Goal: Find specific page/section: Find specific page/section

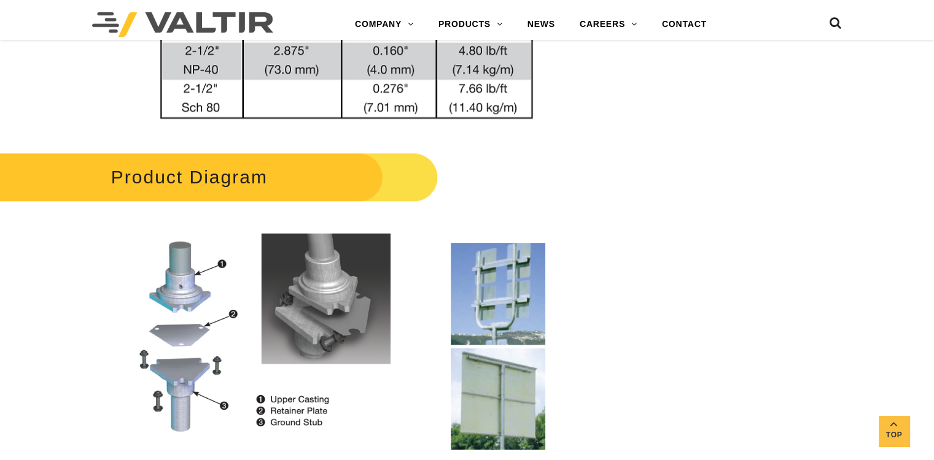
scroll to position [1166, 0]
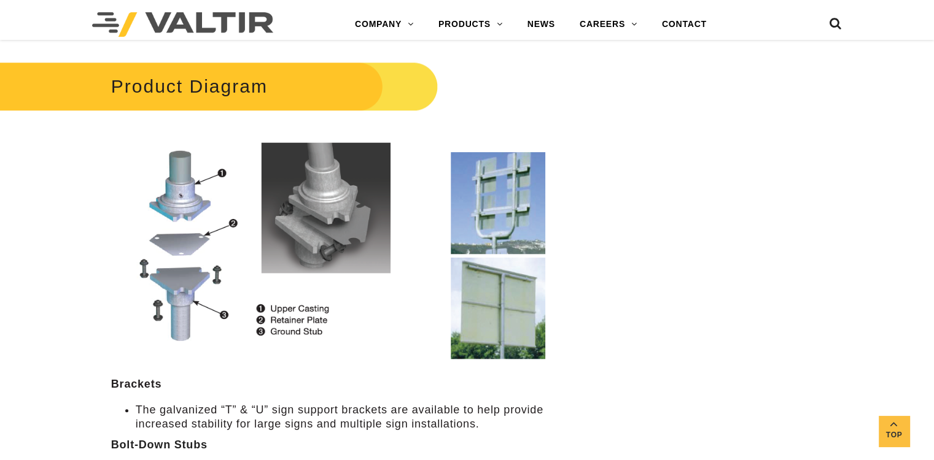
click at [327, 249] on img at bounding box center [350, 243] width 478 height 232
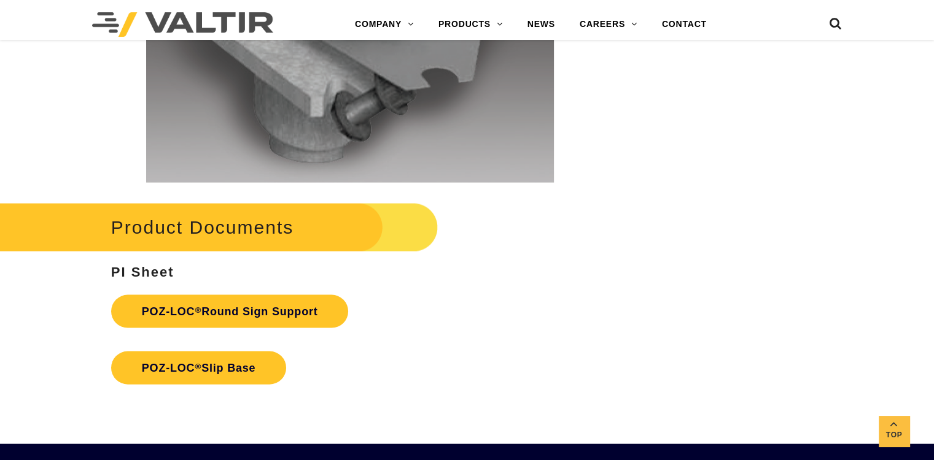
scroll to position [2762, 0]
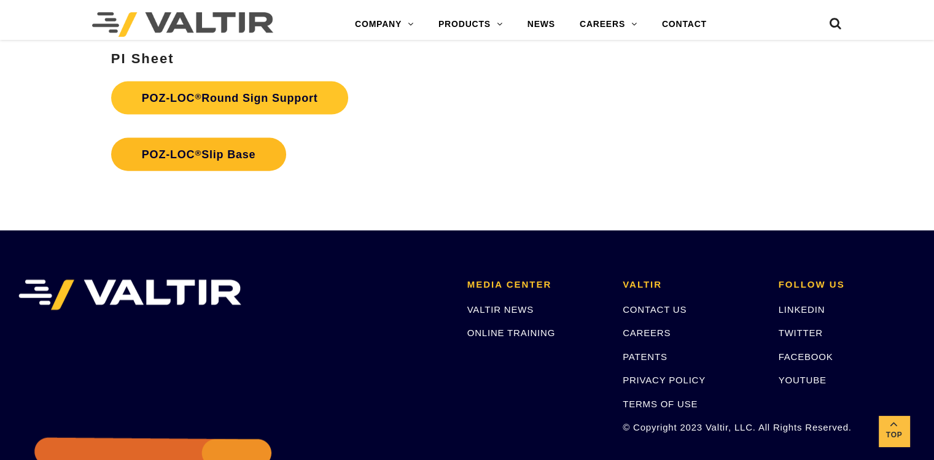
click at [237, 156] on link "POZ-LOC ® Slip Base" at bounding box center [199, 154] width 176 height 33
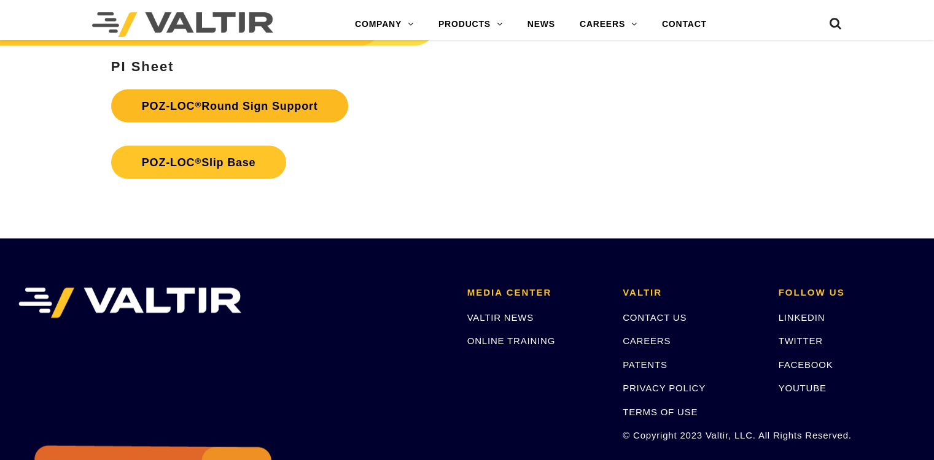
scroll to position [2762, 0]
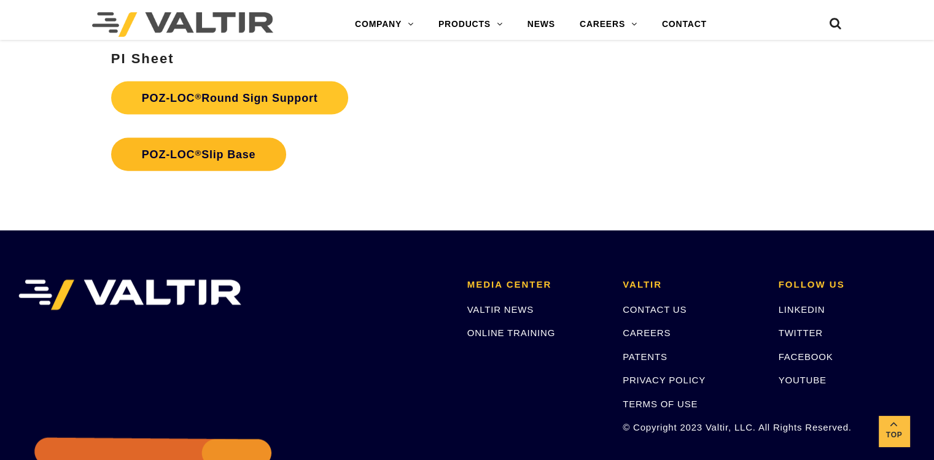
click at [255, 154] on link "POZ-LOC ® Slip Base" at bounding box center [199, 154] width 176 height 33
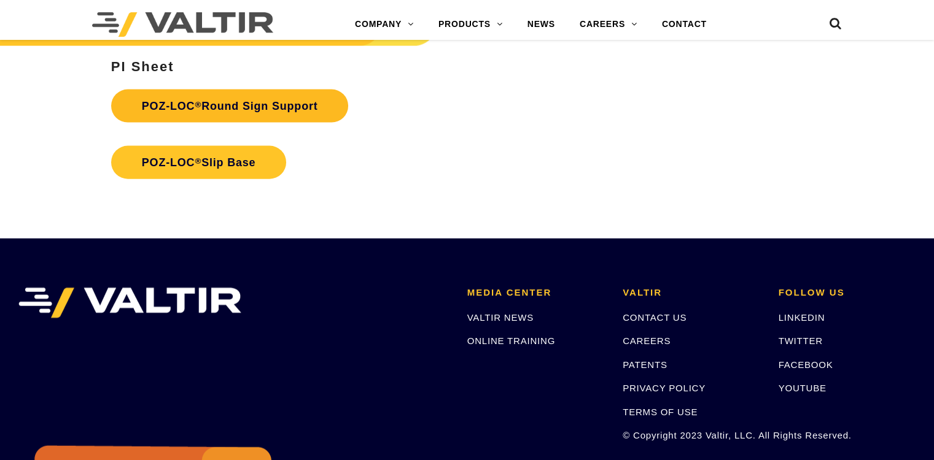
click at [246, 109] on link "POZ-LOC ® Round Sign Support" at bounding box center [230, 106] width 238 height 33
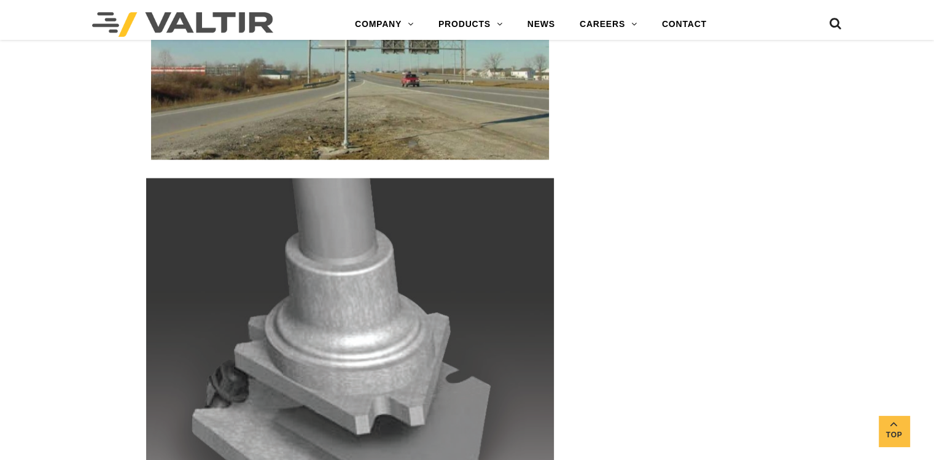
scroll to position [2570, 0]
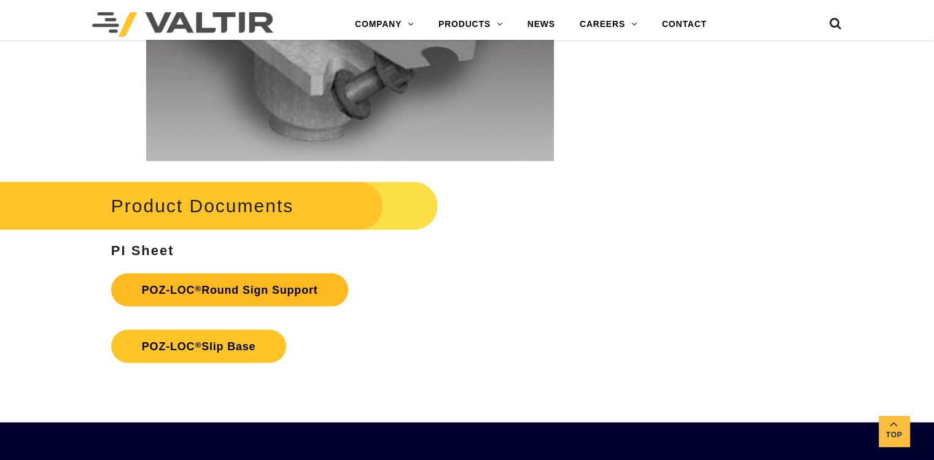
click at [246, 296] on link "POZ-LOC ® Round Sign Support" at bounding box center [230, 290] width 238 height 33
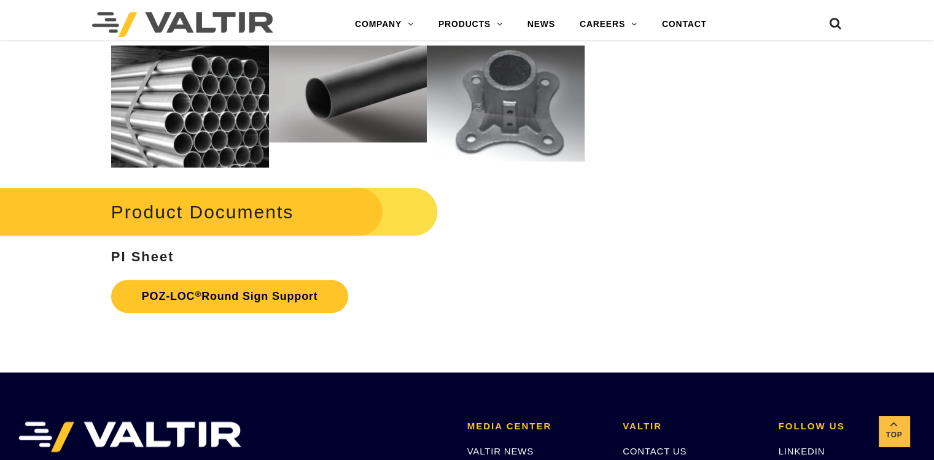
scroll to position [1596, 0]
click at [271, 296] on link "POZ-LOC ® Round Sign Support" at bounding box center [230, 296] width 238 height 33
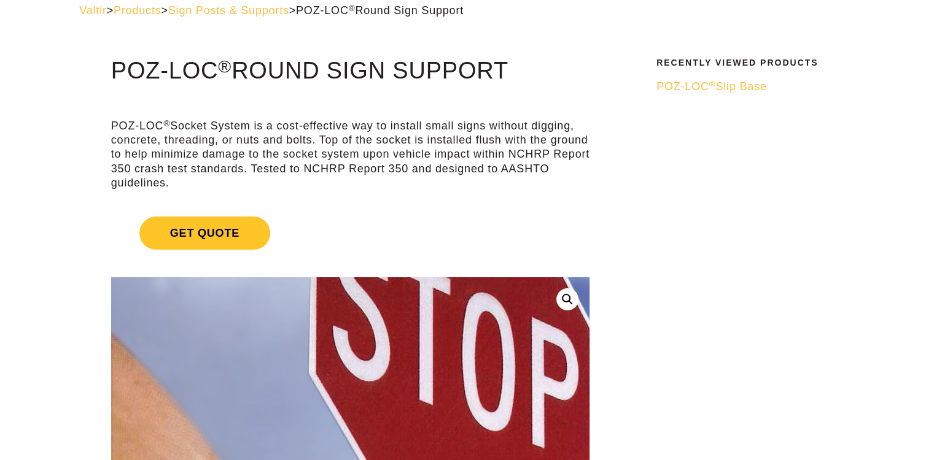
scroll to position [0, 0]
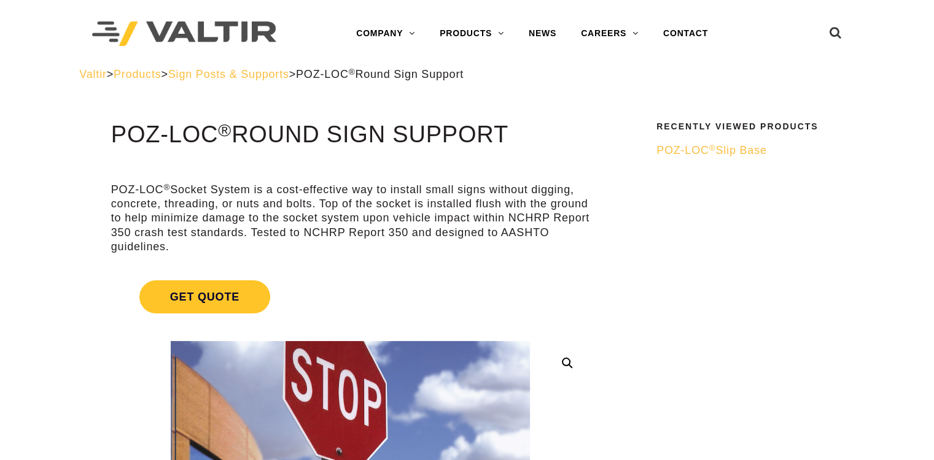
click at [221, 74] on span "Sign Posts & Supports" at bounding box center [228, 74] width 121 height 12
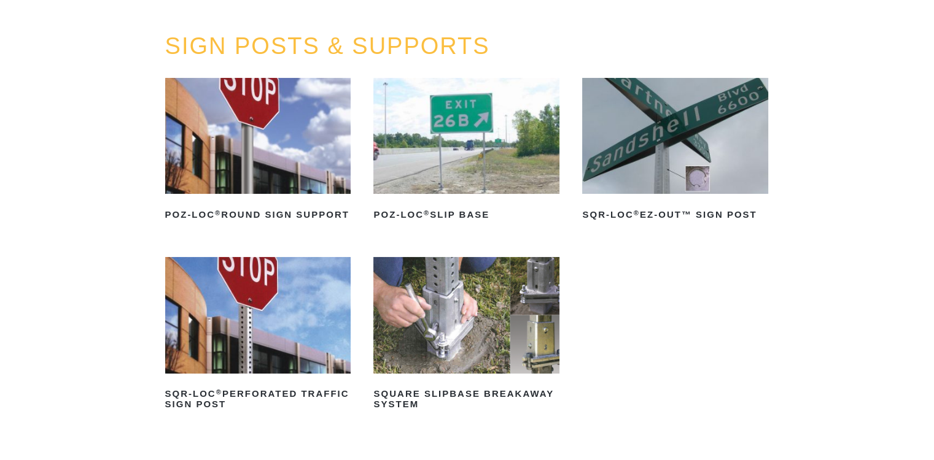
scroll to position [123, 0]
click at [425, 158] on img at bounding box center [466, 136] width 186 height 116
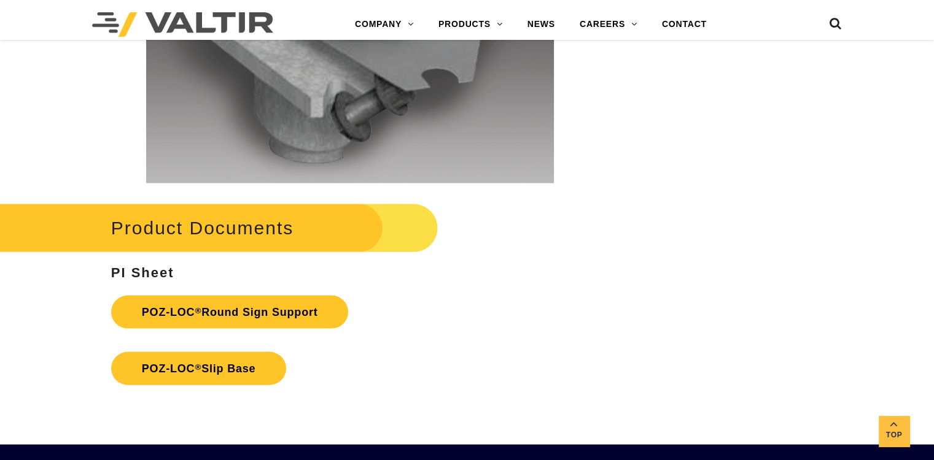
scroll to position [2639, 0]
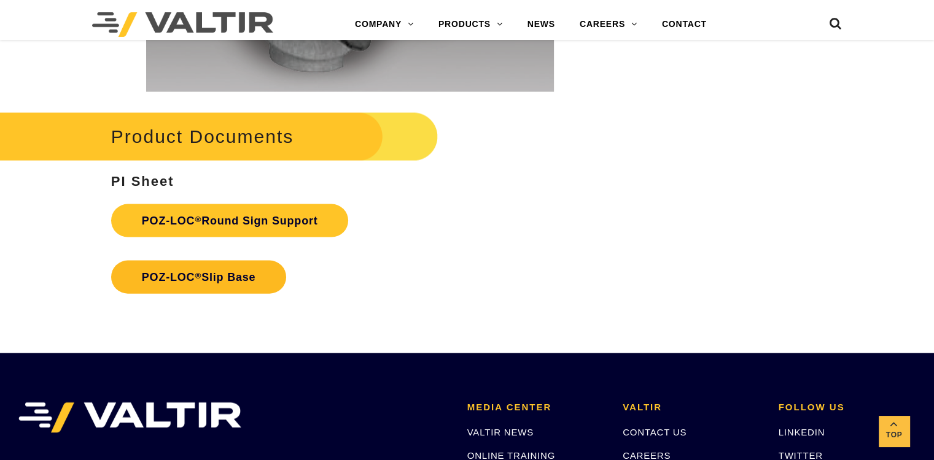
click at [228, 280] on link "POZ-LOC ® Slip Base" at bounding box center [199, 277] width 176 height 33
